Goal: Browse casually

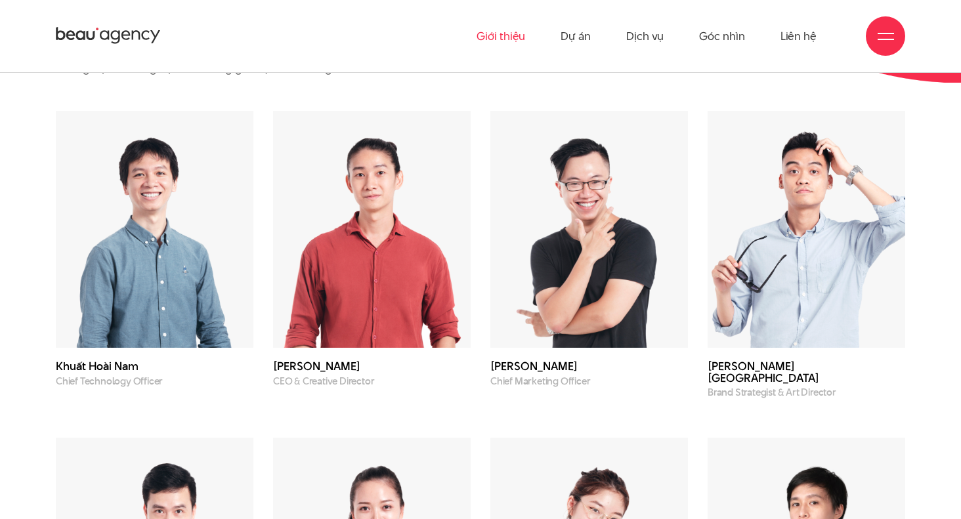
scroll to position [3401, 0]
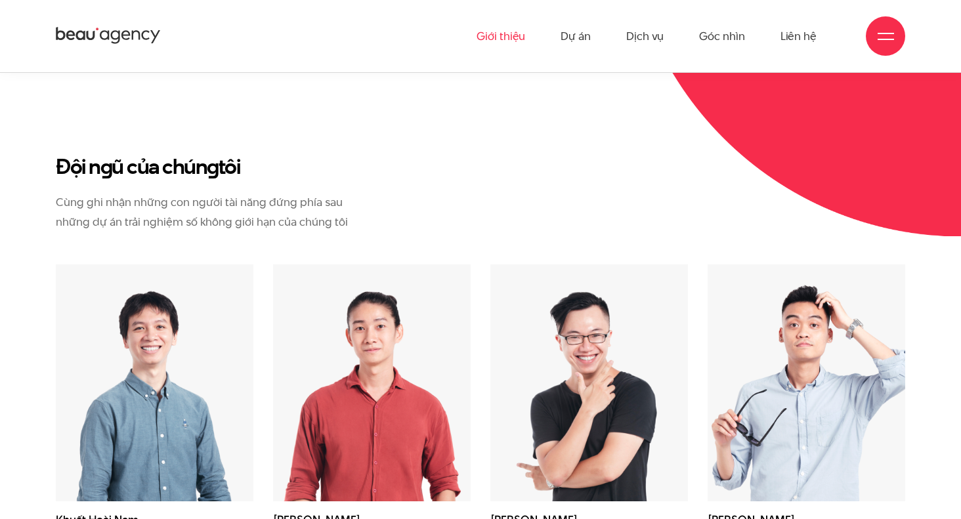
click at [98, 457] on img at bounding box center [155, 383] width 198 height 237
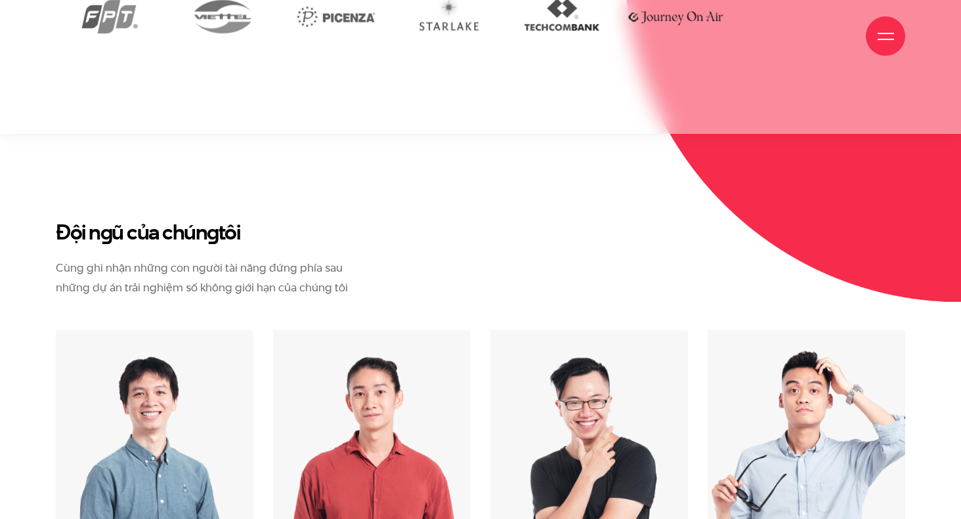
scroll to position [3467, 0]
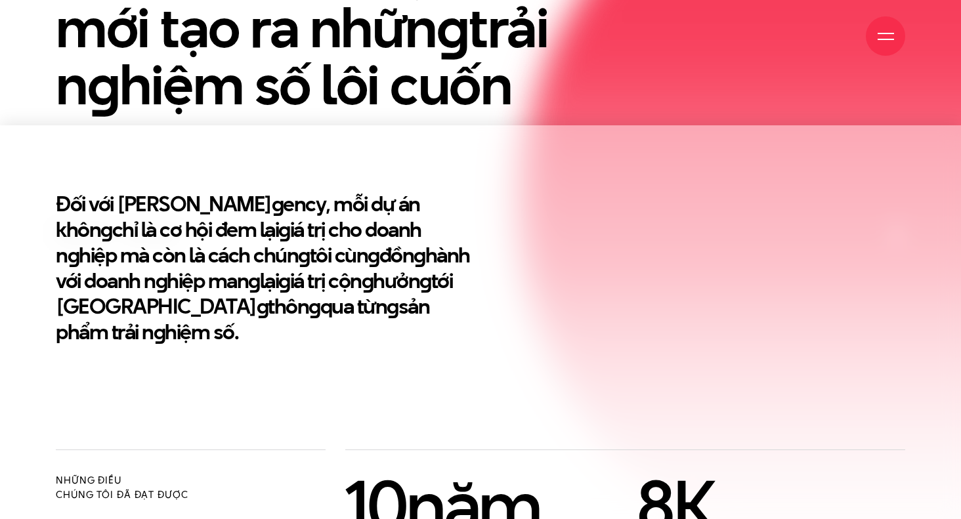
scroll to position [788, 0]
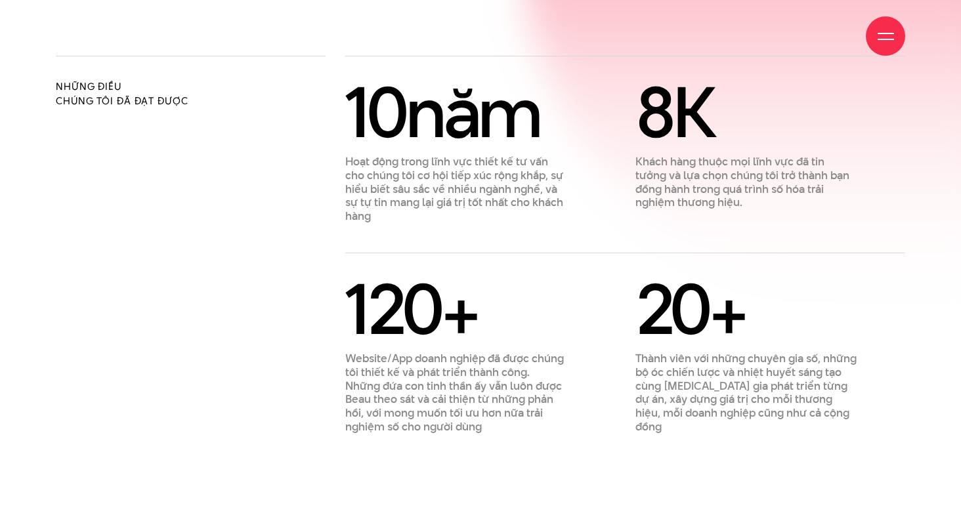
drag, startPoint x: 100, startPoint y: 380, endPoint x: 109, endPoint y: 368, distance: 15.0
click at [100, 380] on div "Những điều chúng tôi đã đạt được" at bounding box center [190, 245] width 289 height 378
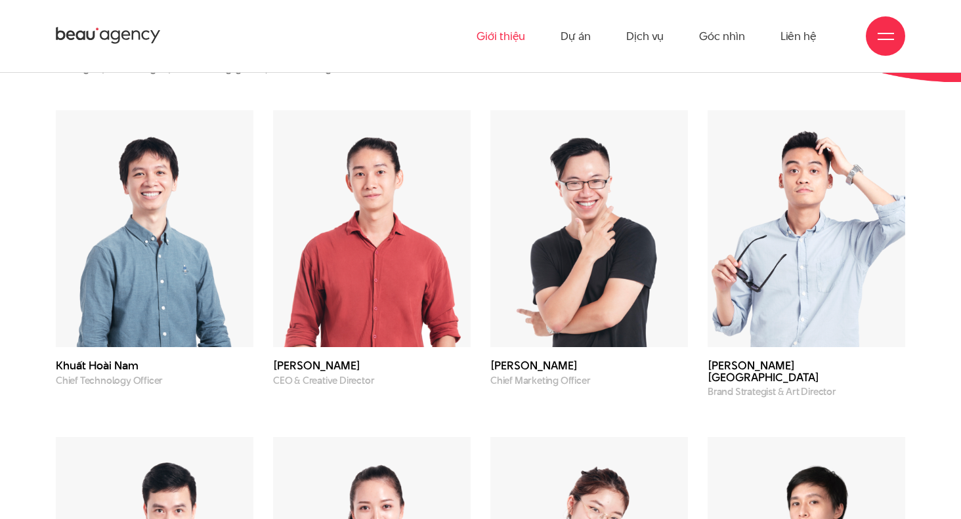
scroll to position [3479, 0]
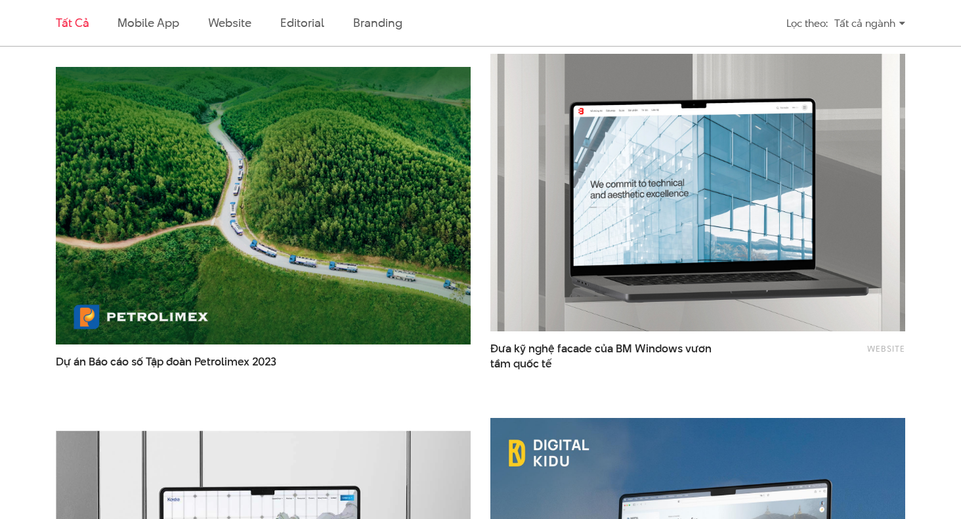
scroll to position [1794, 0]
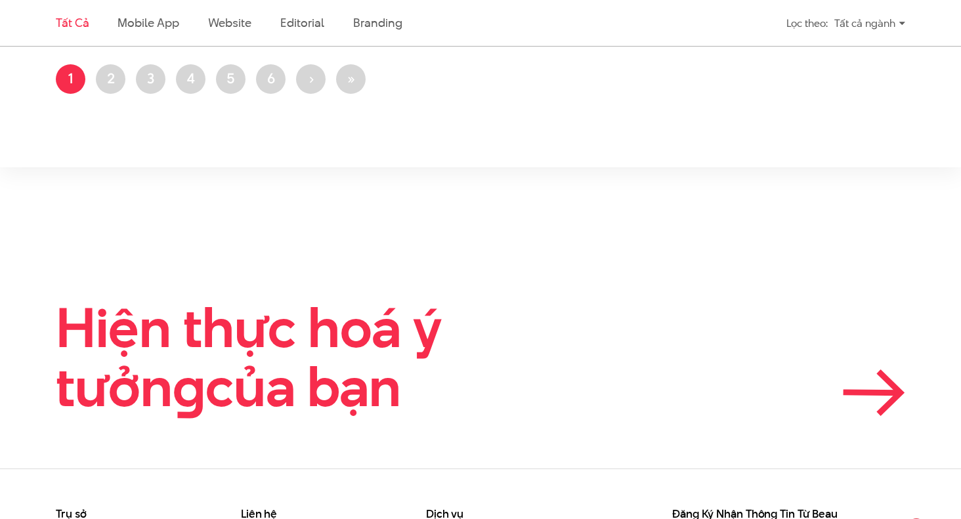
scroll to position [2845, 0]
